Goal: Task Accomplishment & Management: Use online tool/utility

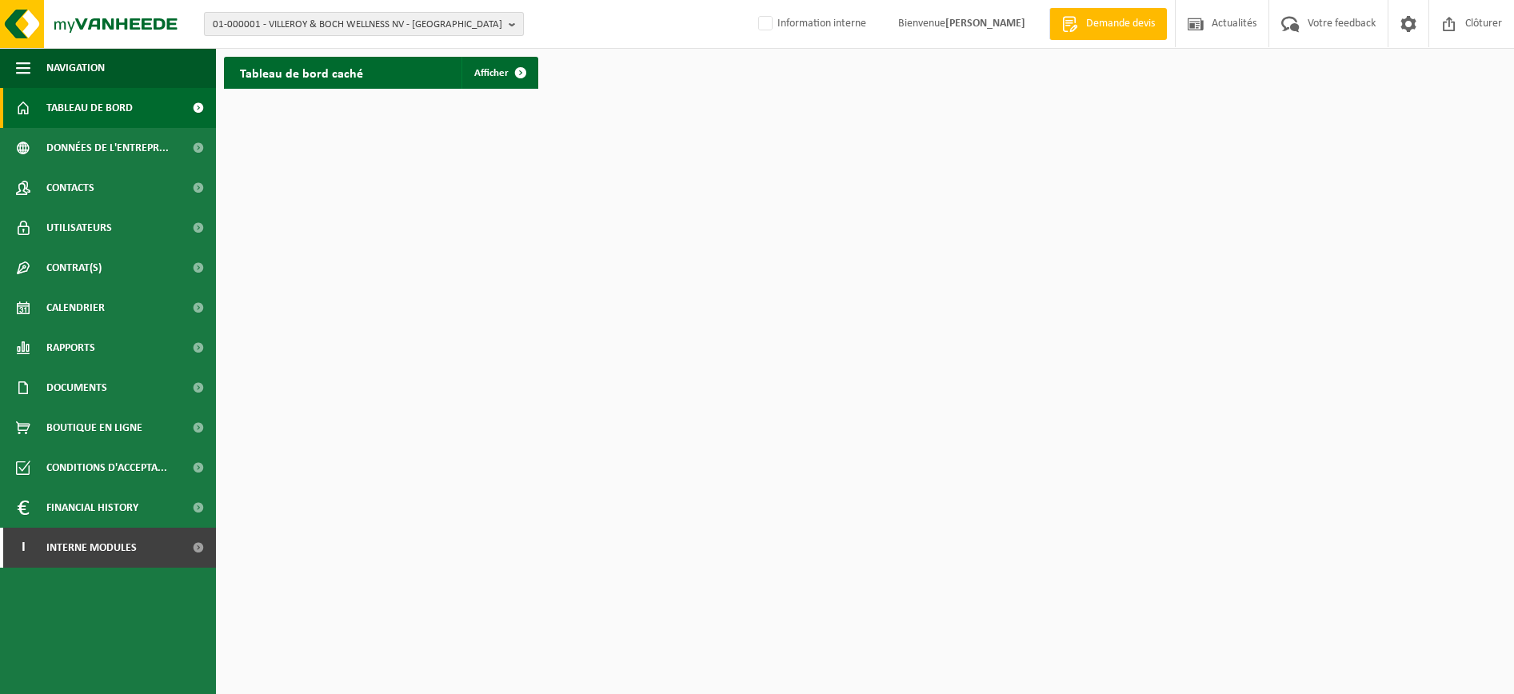
click at [296, 21] on span "01-000001 - VILLEROY & BOCH WELLNESS NV - ROESELARE" at bounding box center [358, 25] width 290 height 24
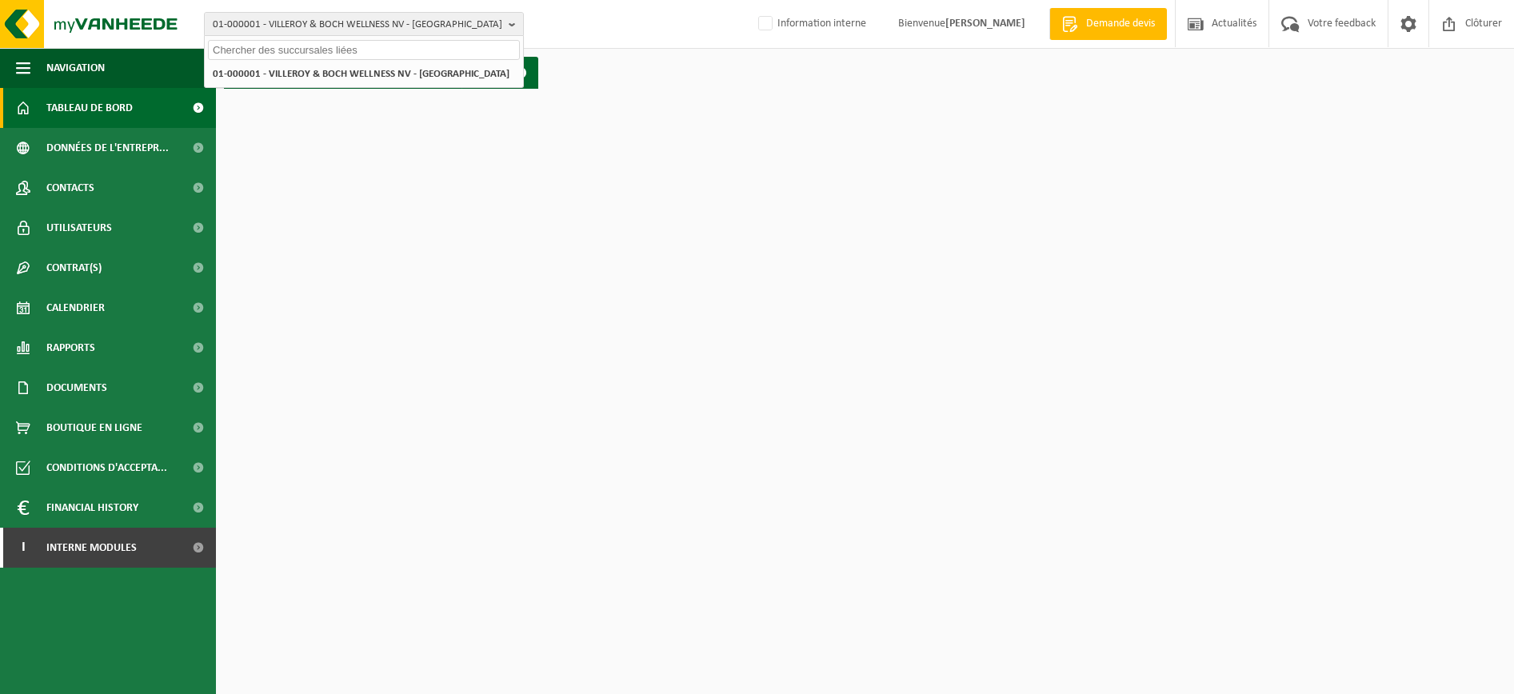
click at [240, 54] on input "text" at bounding box center [364, 50] width 312 height 20
type input "02-011487"
click at [265, 75] on li "02-011487 - AUCHAN LEERS - LEERS" at bounding box center [364, 74] width 312 height 20
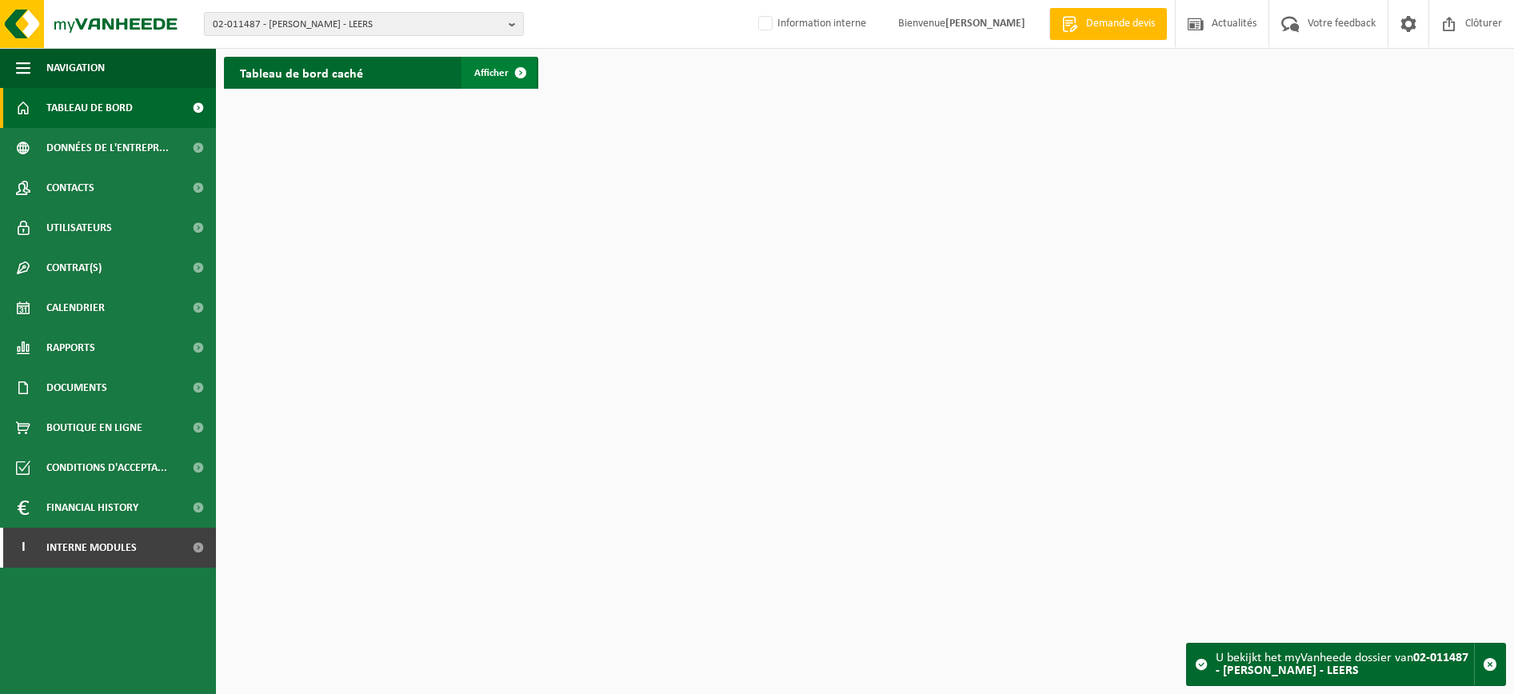
click at [482, 70] on span "Afficher" at bounding box center [491, 73] width 34 height 10
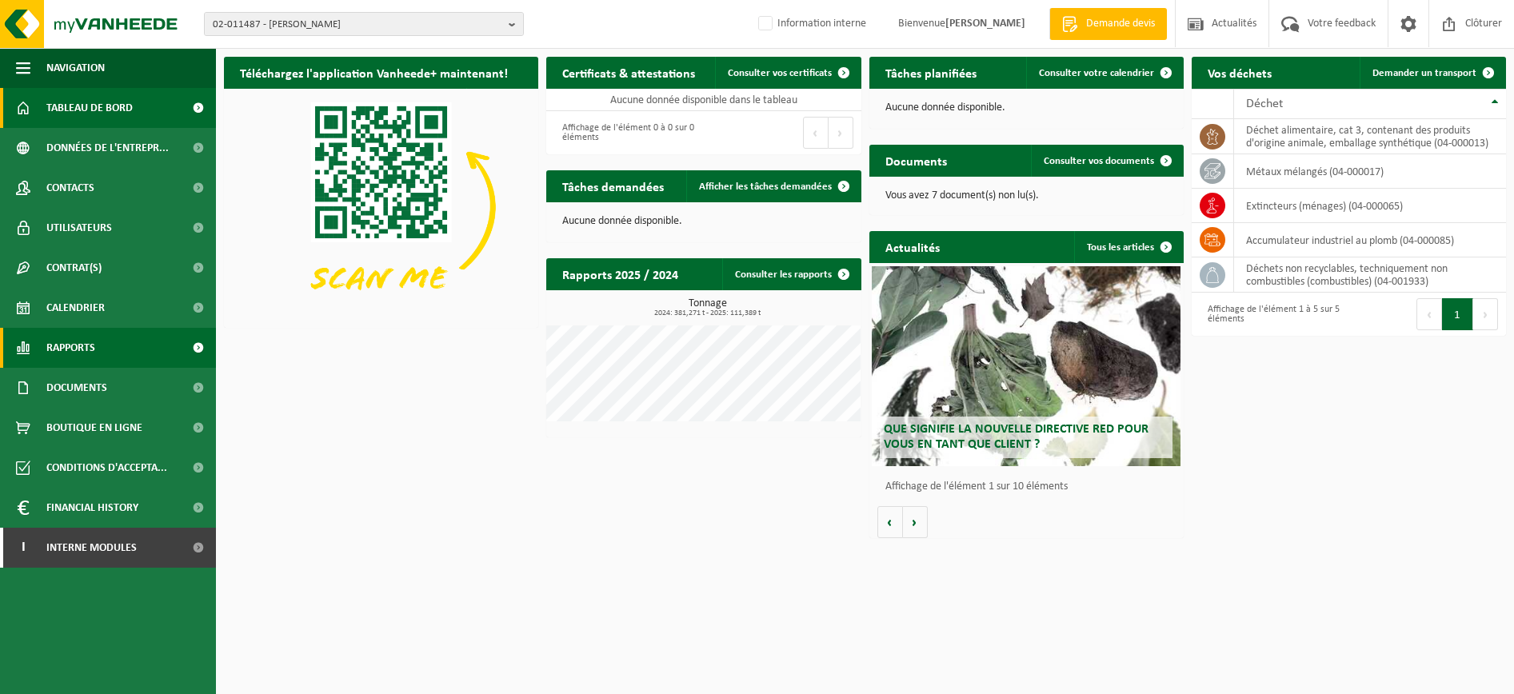
click at [66, 350] on span "Rapports" at bounding box center [70, 348] width 49 height 40
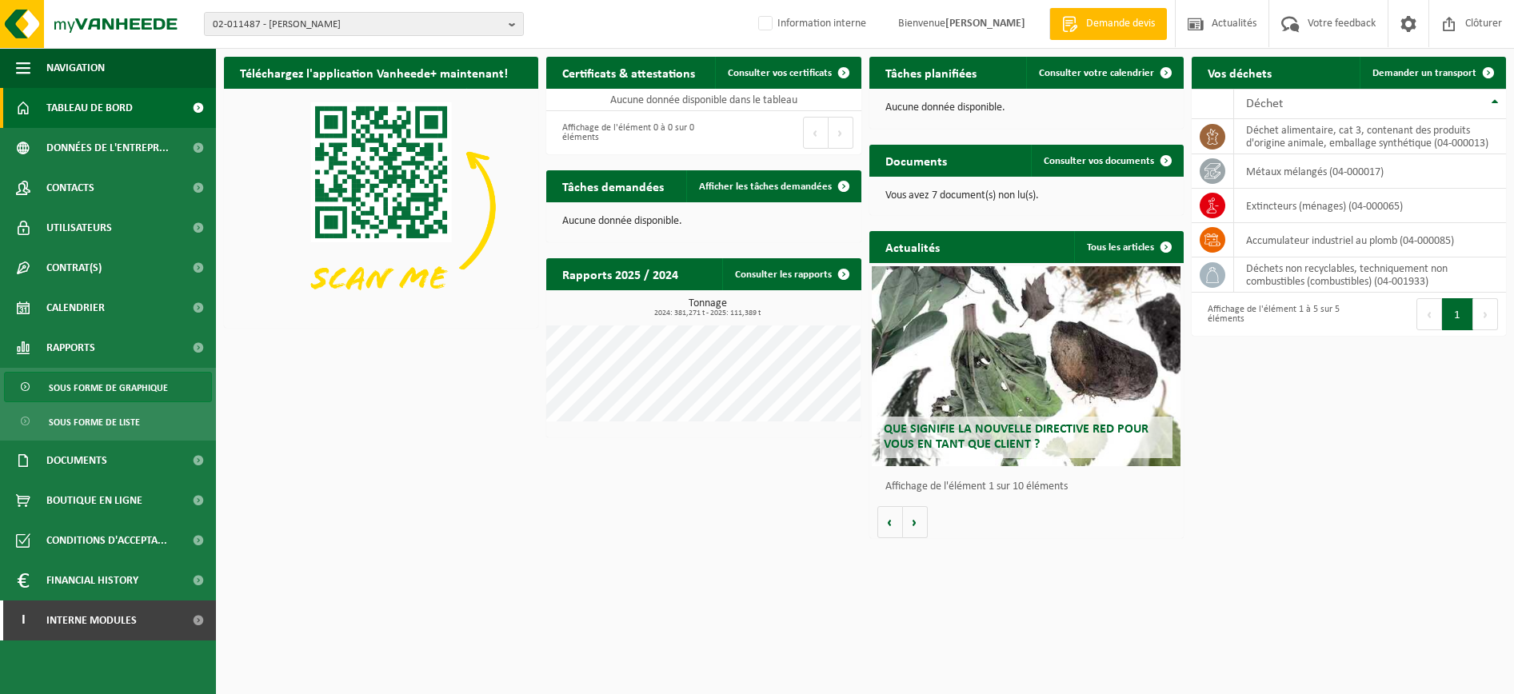
click at [77, 399] on span "Sous forme de graphique" at bounding box center [108, 388] width 119 height 30
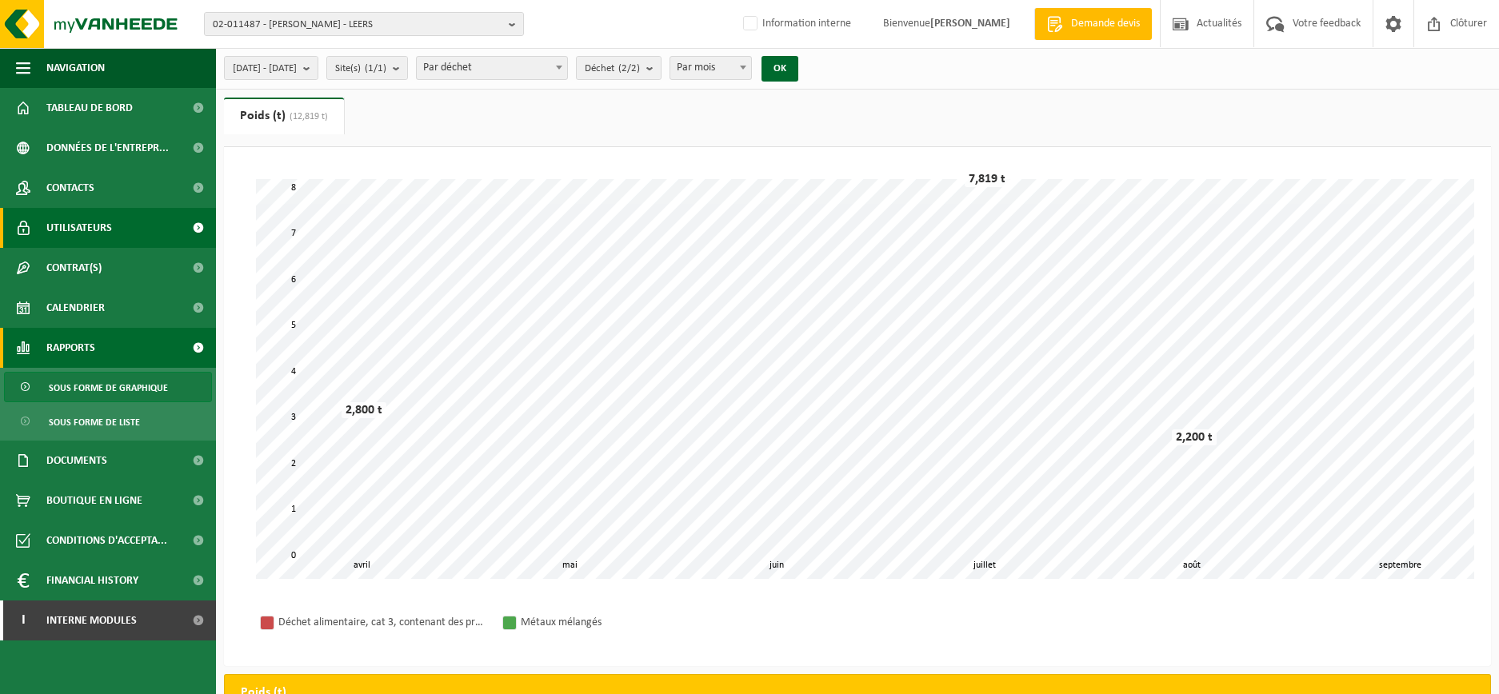
click at [91, 224] on span "Utilisateurs" at bounding box center [79, 228] width 66 height 40
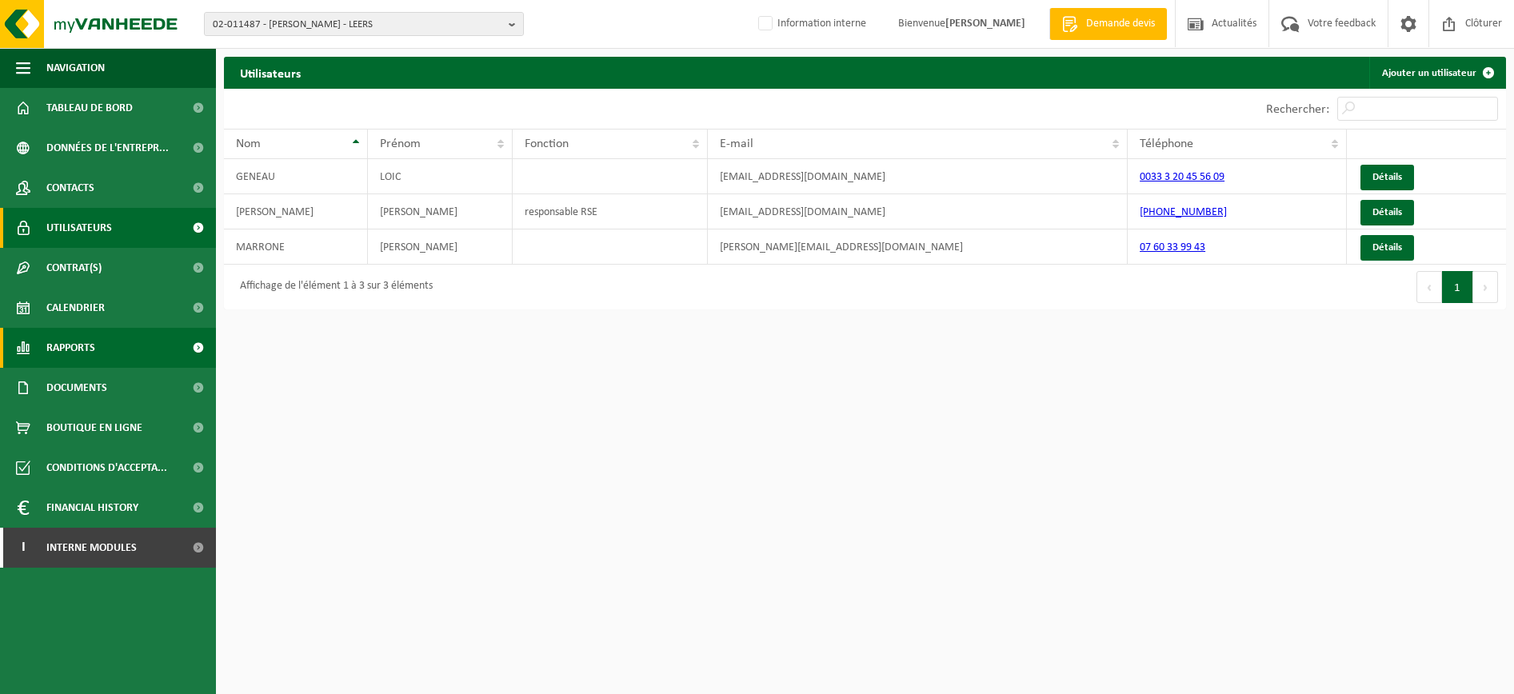
click at [58, 341] on span "Rapports" at bounding box center [70, 348] width 49 height 40
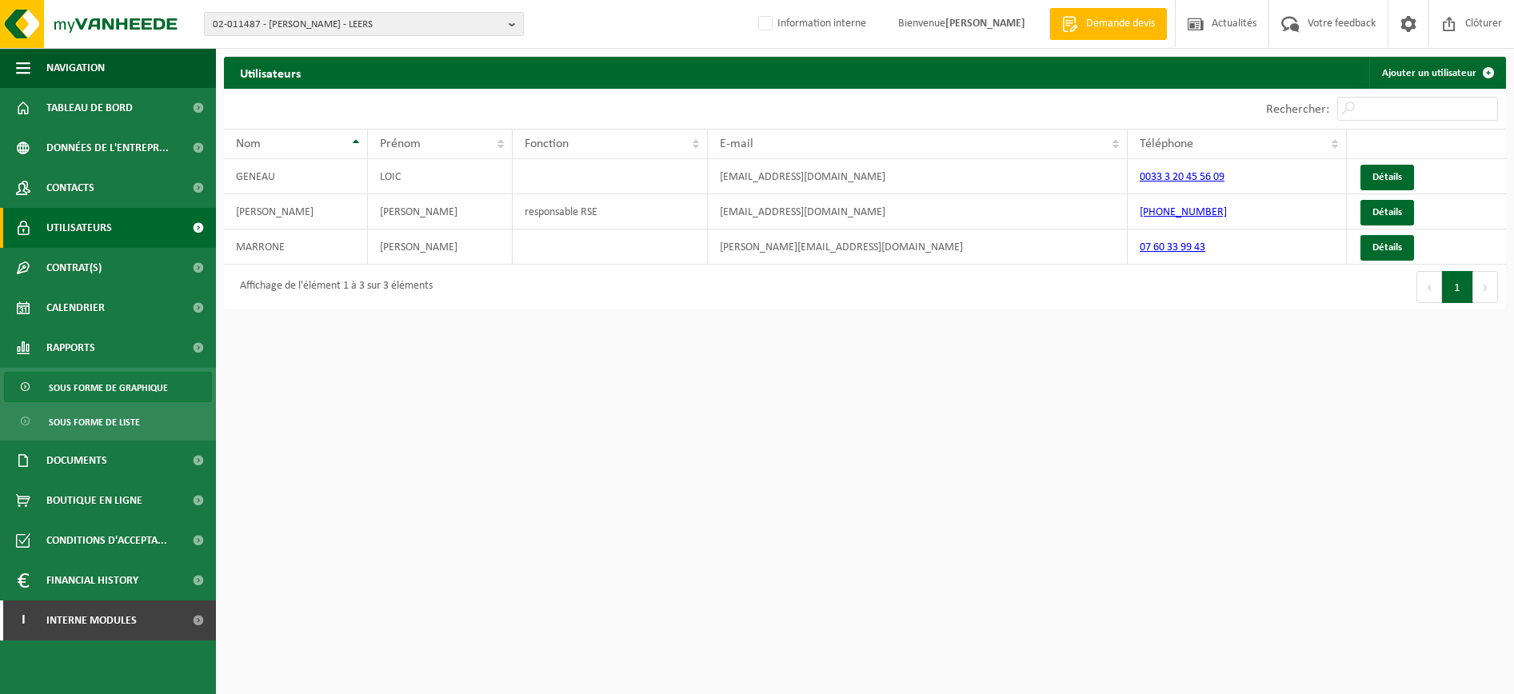
click at [82, 380] on span "Sous forme de graphique" at bounding box center [108, 388] width 119 height 30
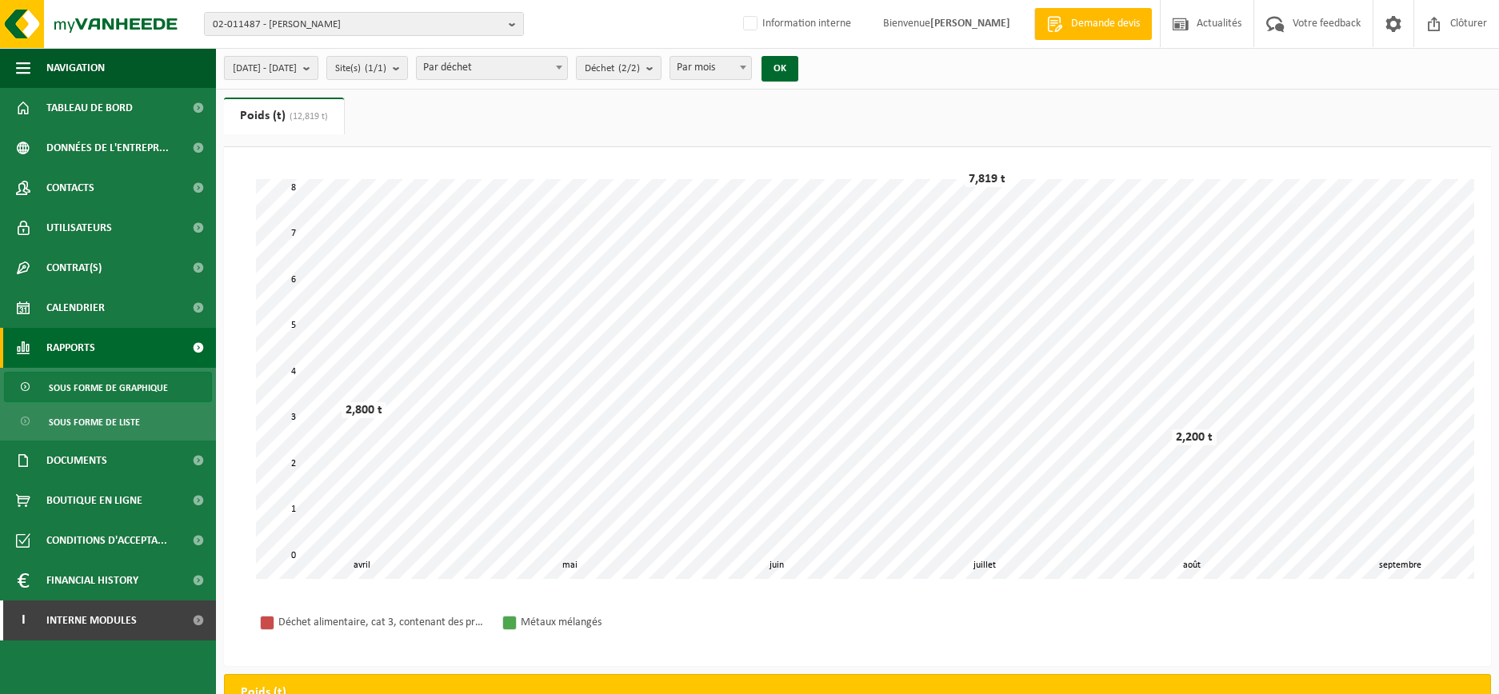
click at [318, 65] on b "submit" at bounding box center [310, 68] width 14 height 22
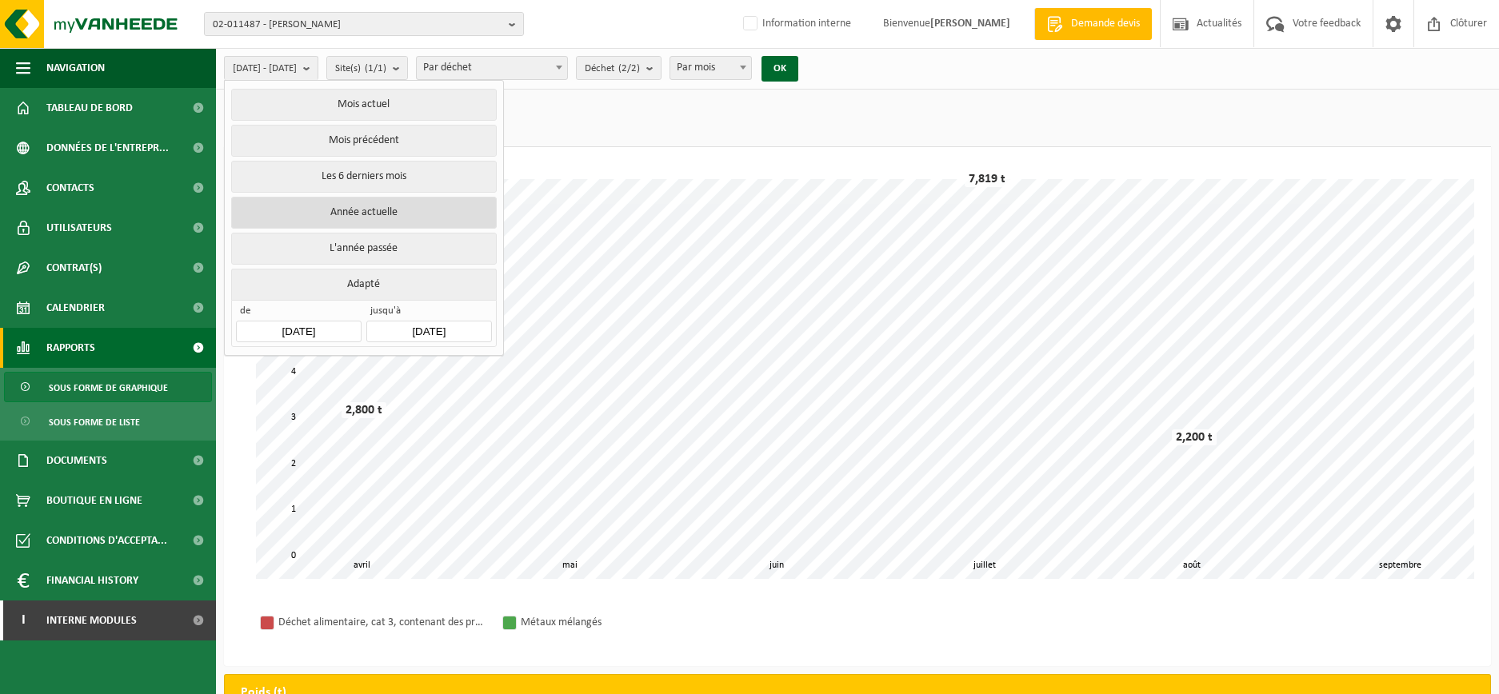
click at [342, 214] on button "Année actuelle" at bounding box center [363, 213] width 265 height 32
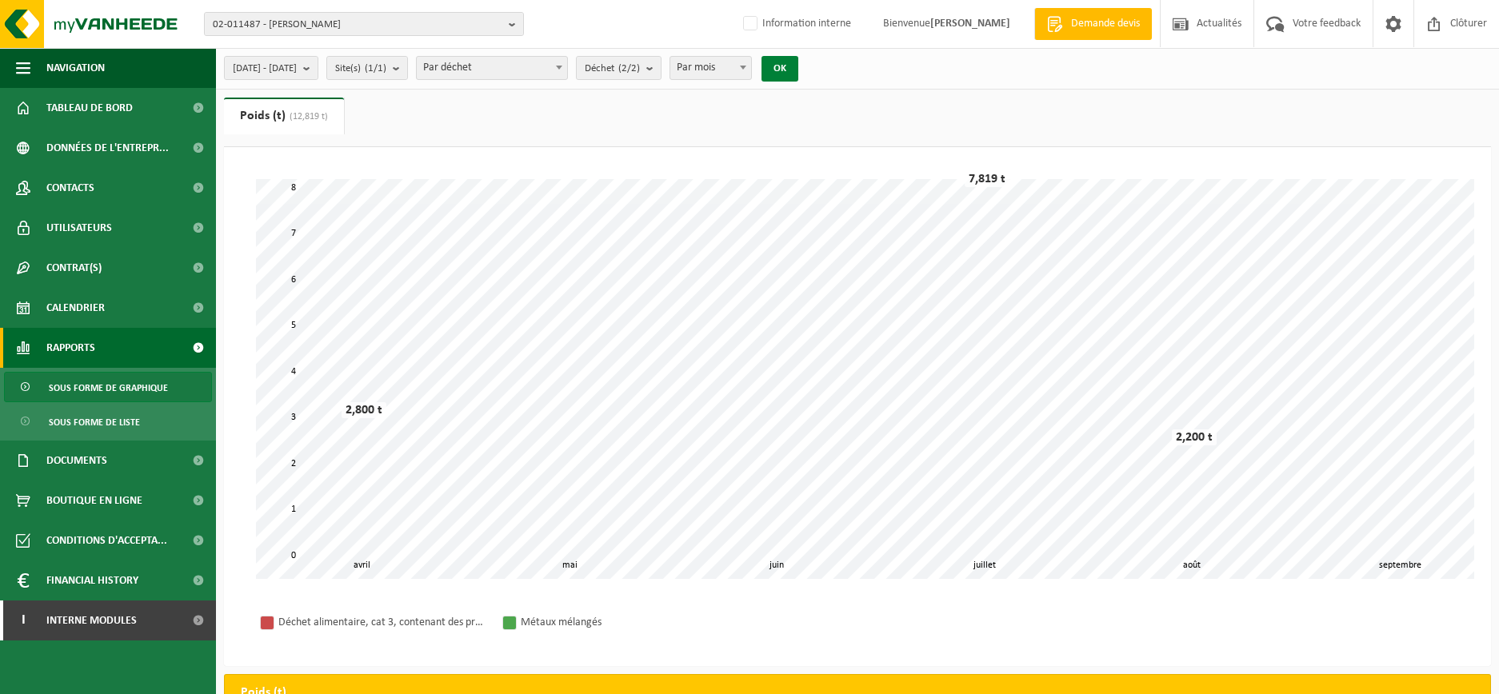
click at [798, 67] on button "OK" at bounding box center [780, 69] width 37 height 26
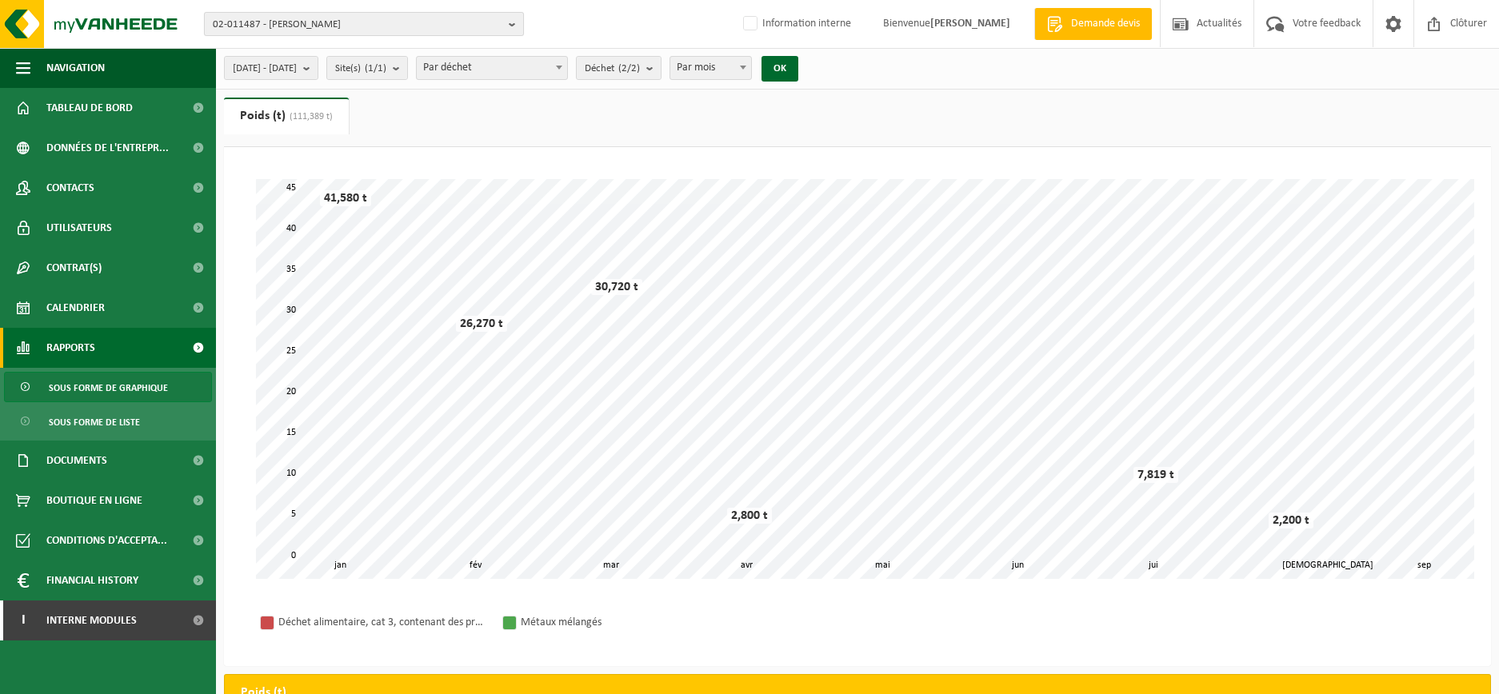
click at [513, 22] on b "button" at bounding box center [516, 24] width 14 height 22
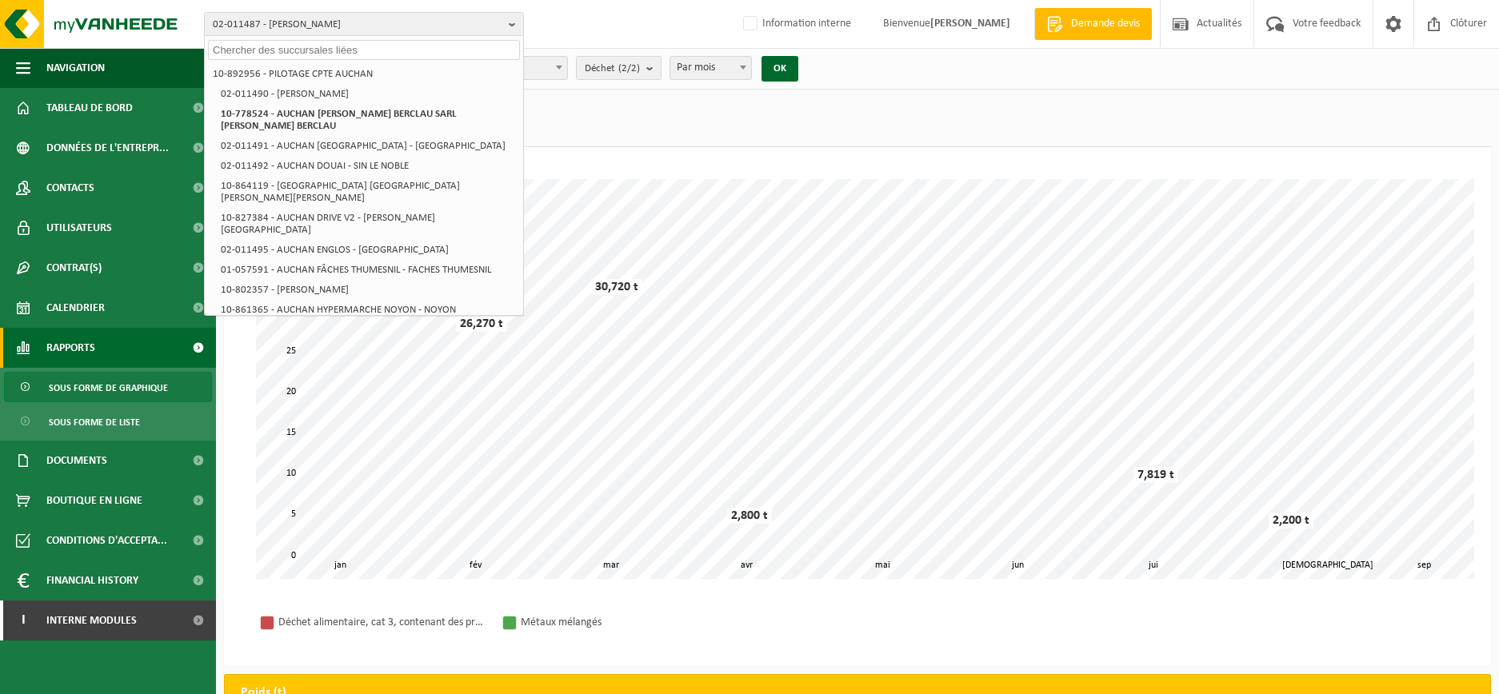
click at [282, 56] on input "text" at bounding box center [364, 50] width 312 height 20
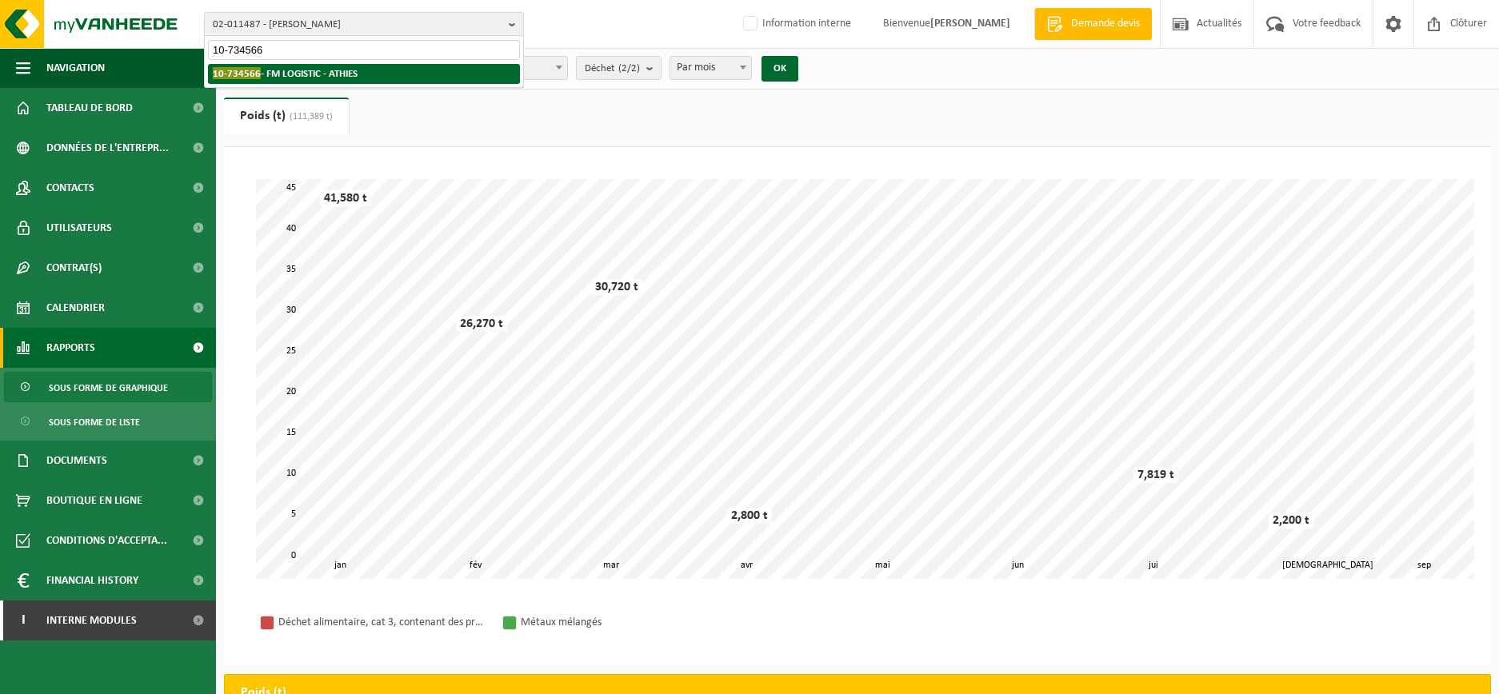
type input "10-734566"
click at [284, 73] on strong "10-734566 - FM LOGISTIC - ATHIES" at bounding box center [285, 73] width 145 height 12
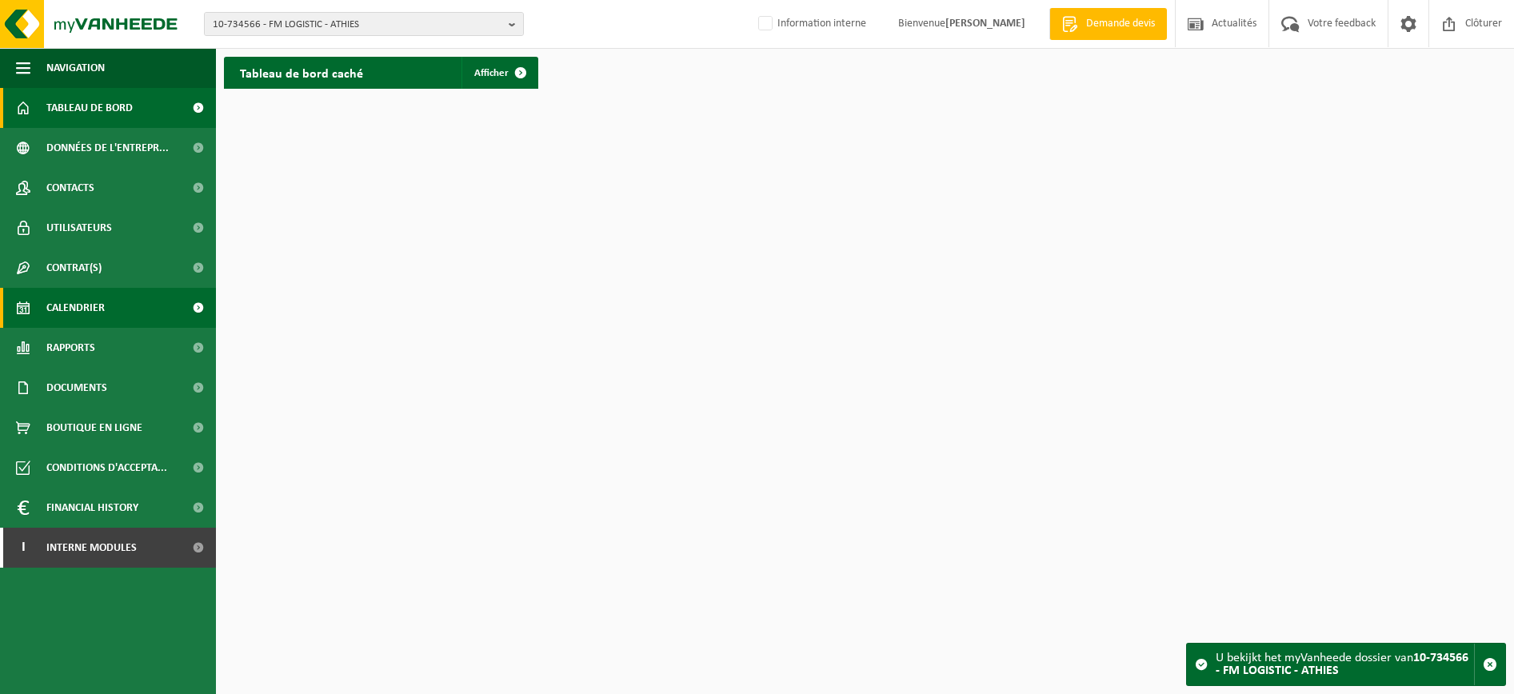
click at [78, 308] on span "Calendrier" at bounding box center [75, 308] width 58 height 40
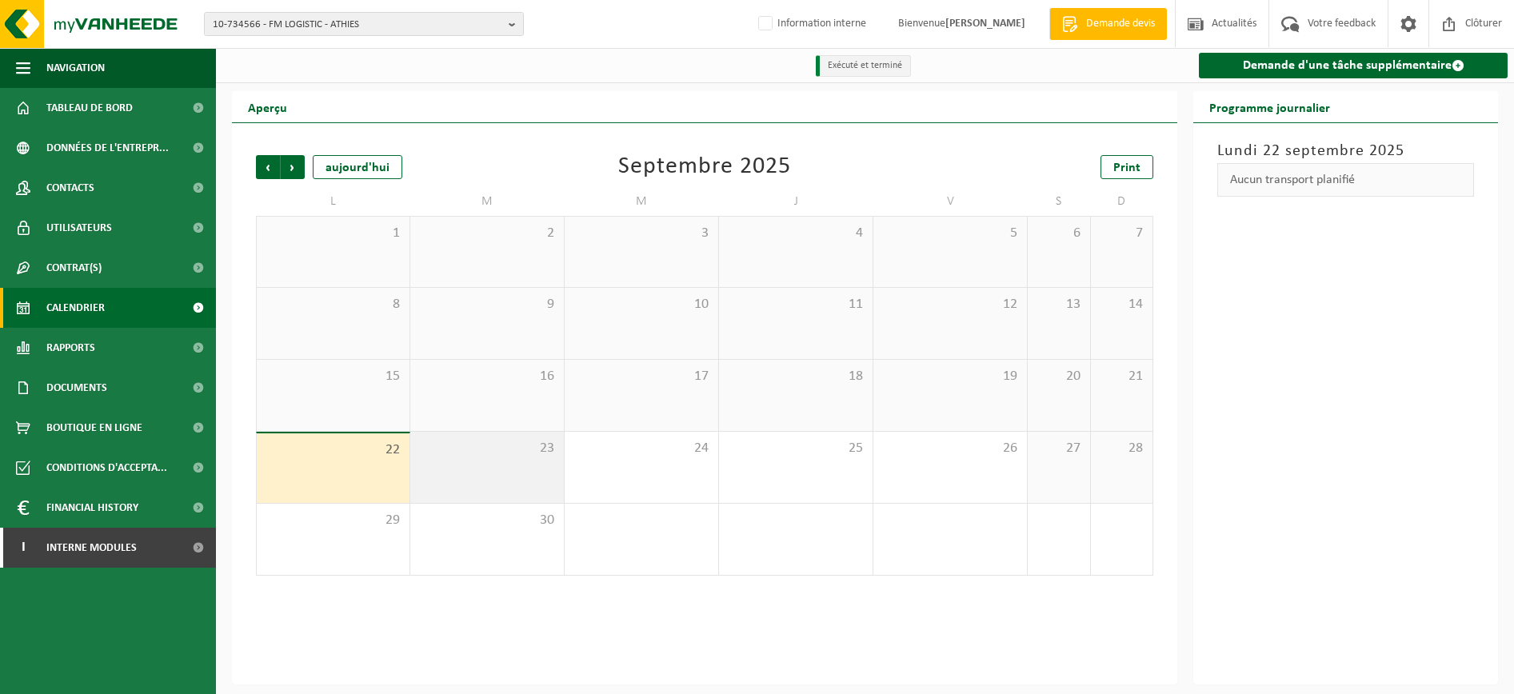
click at [446, 482] on div "23" at bounding box center [487, 467] width 154 height 71
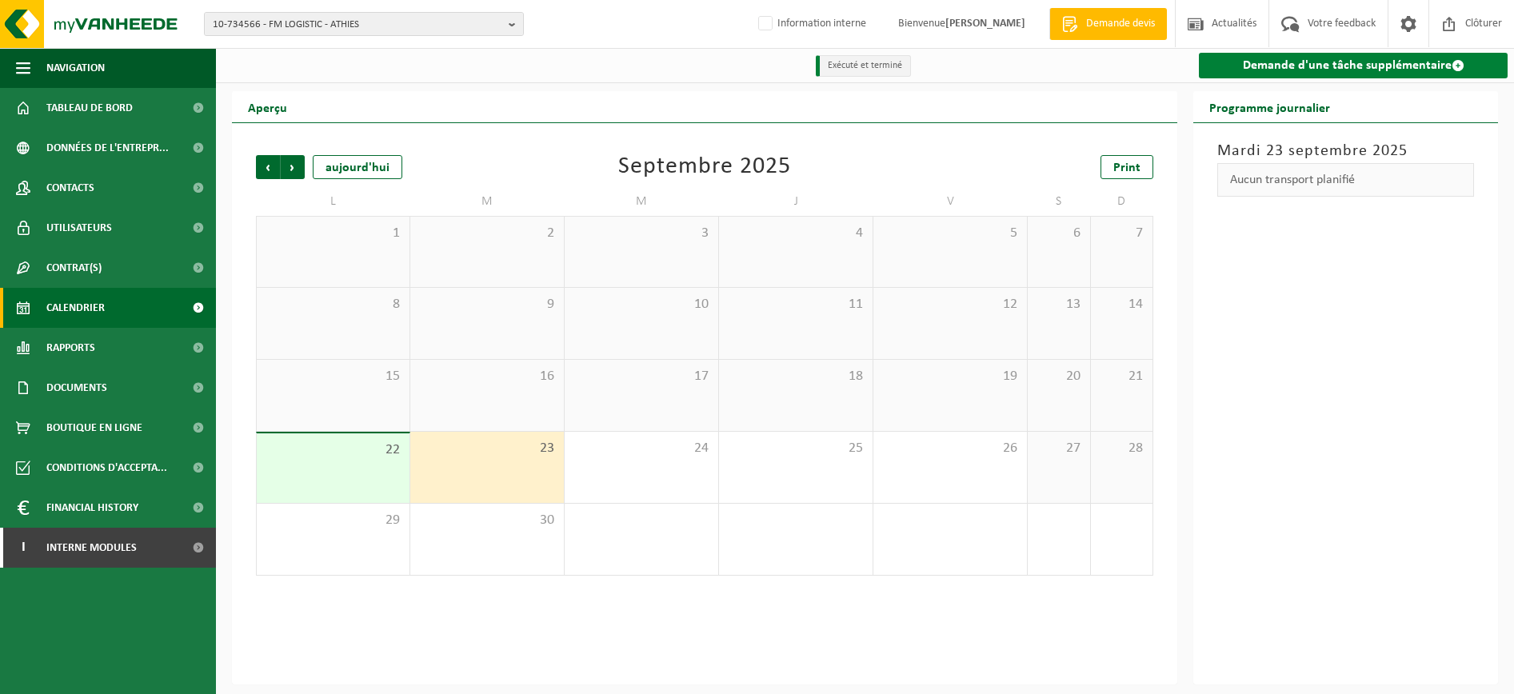
click at [1266, 62] on link "Demande d'une tâche supplémentaire" at bounding box center [1353, 66] width 309 height 26
